Goal: Task Accomplishment & Management: Complete application form

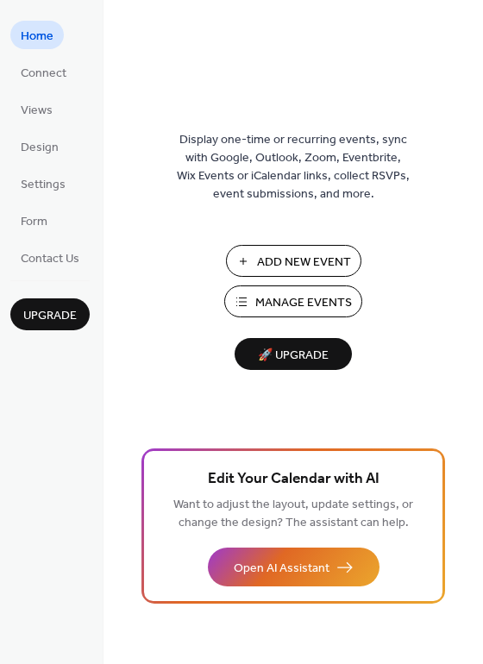
click at [256, 265] on button "Add New Event" at bounding box center [293, 261] width 135 height 32
click at [37, 79] on span "Connect" at bounding box center [44, 74] width 46 height 18
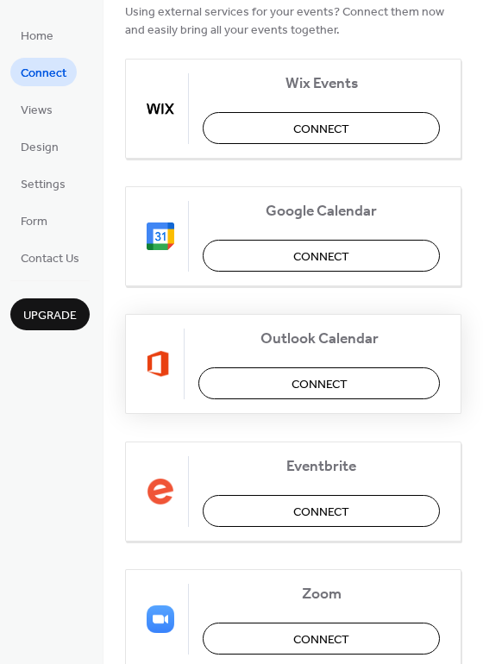
scroll to position [151, 0]
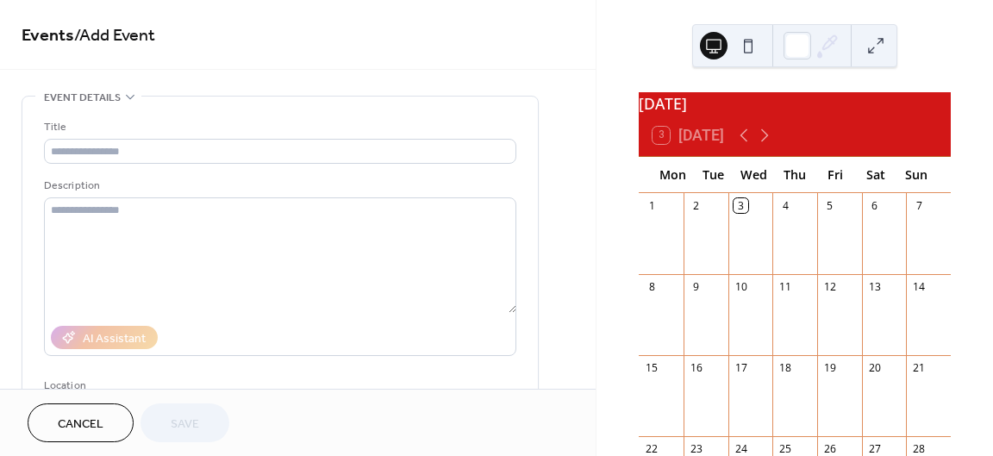
click at [906, 241] on div at bounding box center [928, 243] width 45 height 48
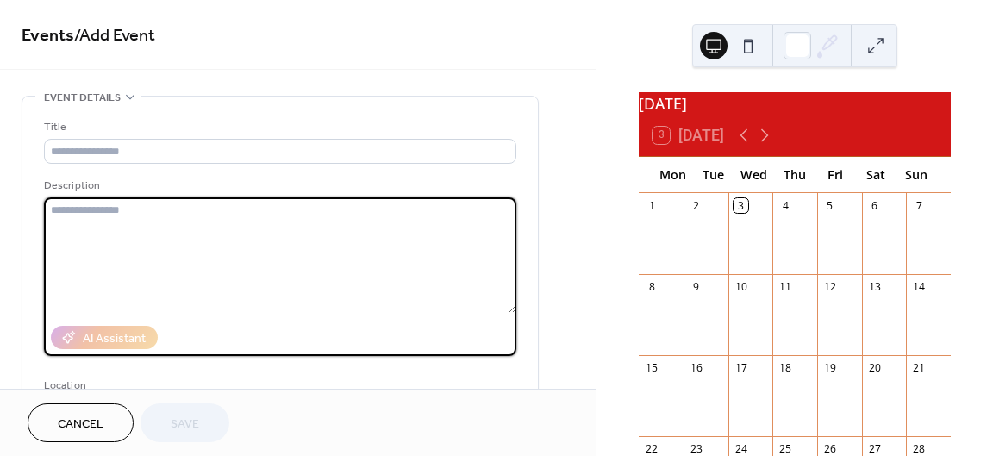
click at [148, 229] on textarea at bounding box center [280, 255] width 472 height 116
